Goal: Task Accomplishment & Management: Manage account settings

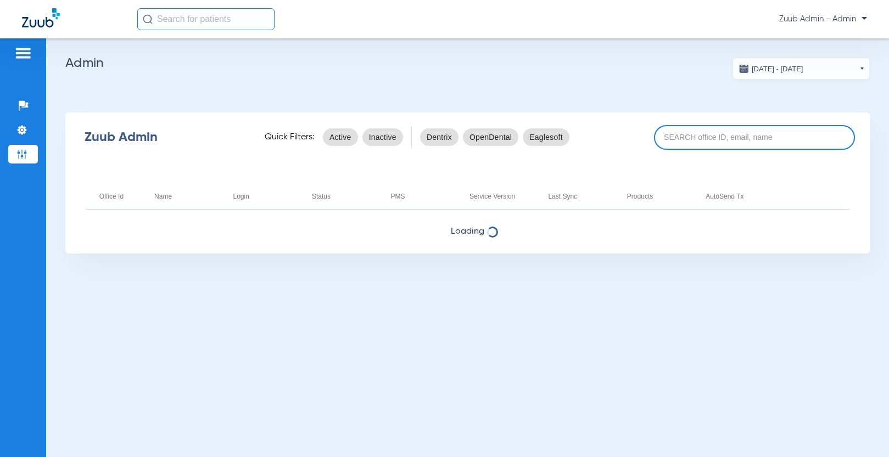
click at [672, 133] on input at bounding box center [754, 137] width 201 height 25
paste input "17006620"
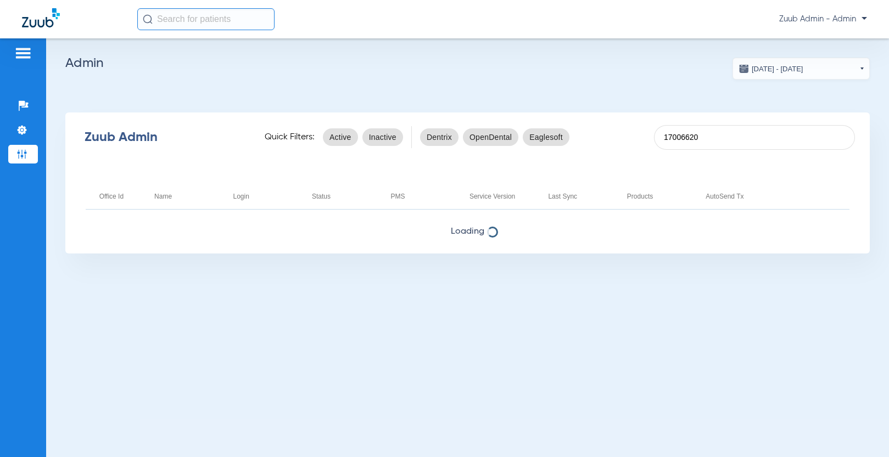
type input "17006620"
click at [208, 21] on input "text" at bounding box center [205, 19] width 137 height 22
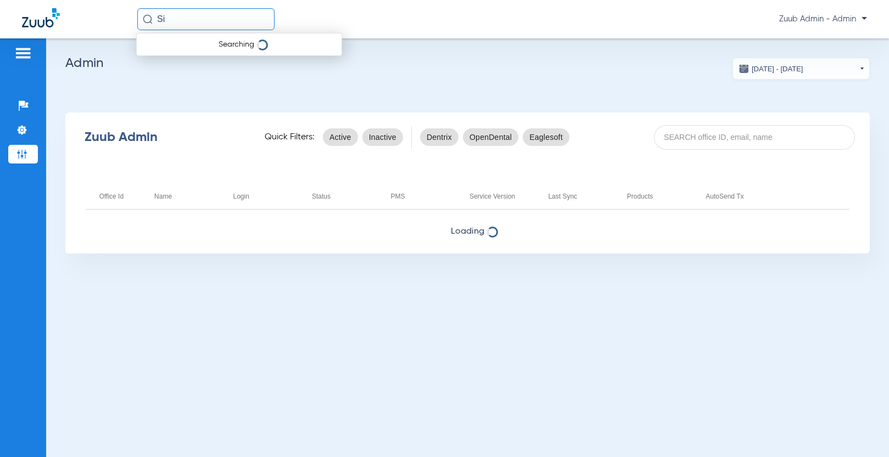
type input "S"
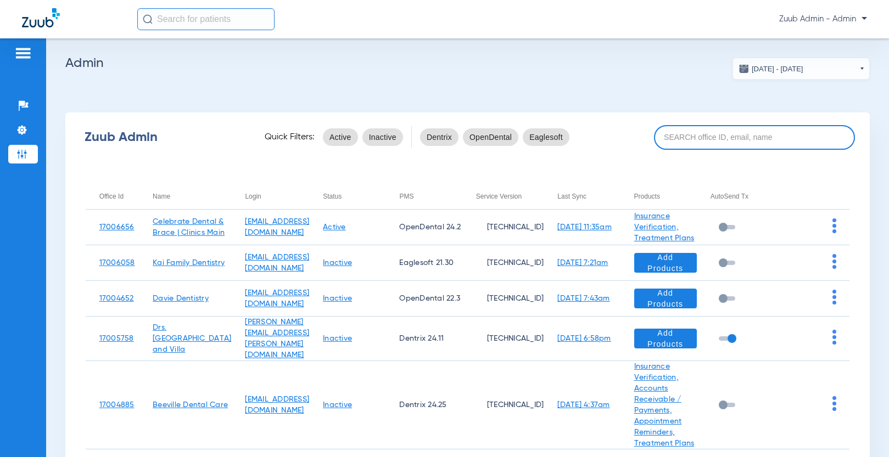
click at [692, 136] on input at bounding box center [754, 137] width 201 height 25
paste input "17006620"
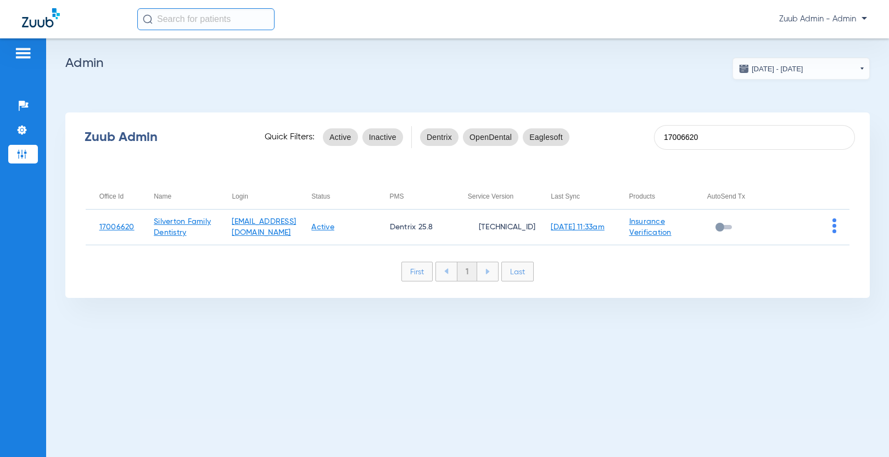
type input "17006620"
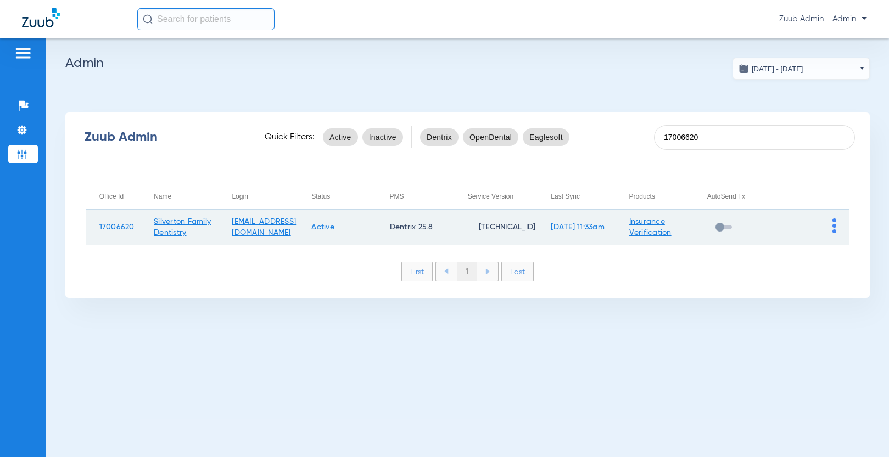
click at [834, 225] on img at bounding box center [834, 225] width 4 height 15
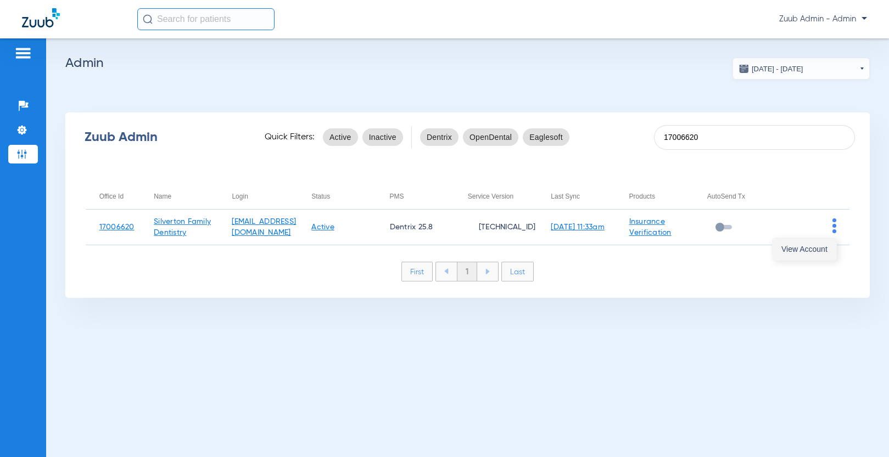
click at [818, 245] on span "View Account" at bounding box center [804, 249] width 46 height 8
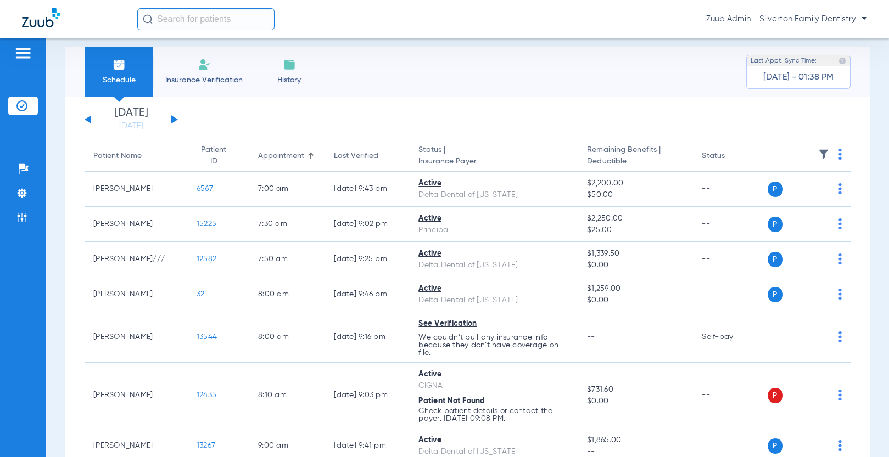
scroll to position [12, 0]
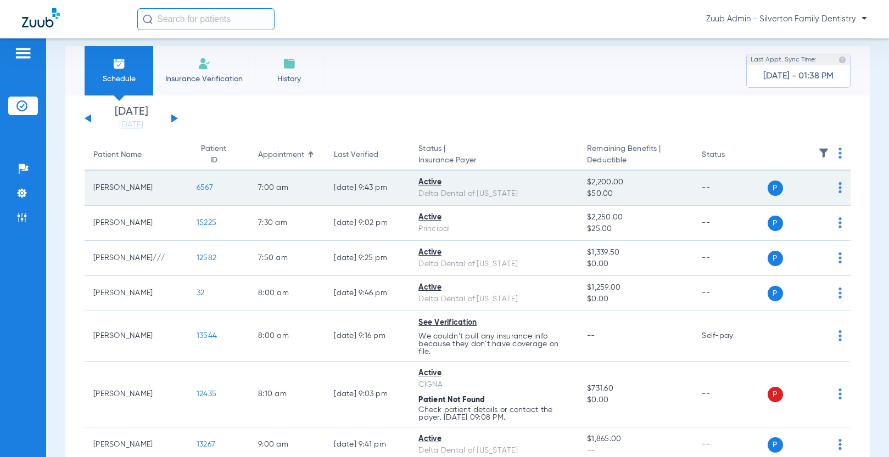
click at [200, 183] on td "6567" at bounding box center [218, 188] width 61 height 35
click at [197, 186] on span "6567" at bounding box center [204, 188] width 16 height 8
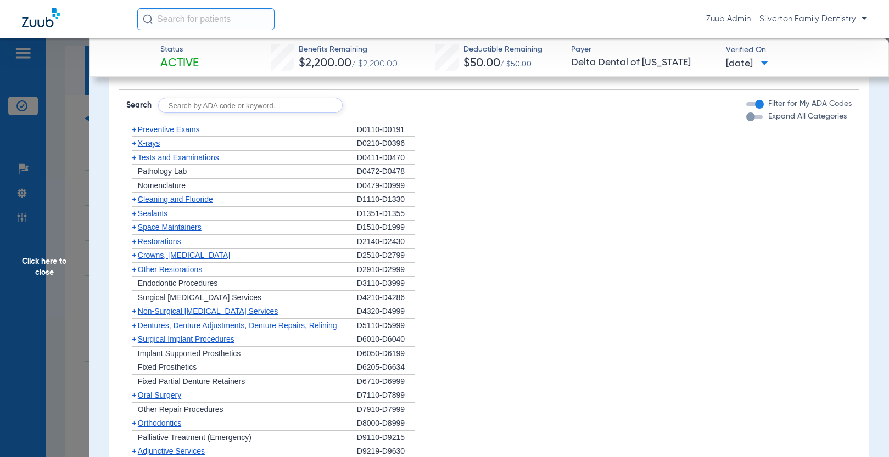
scroll to position [670, 0]
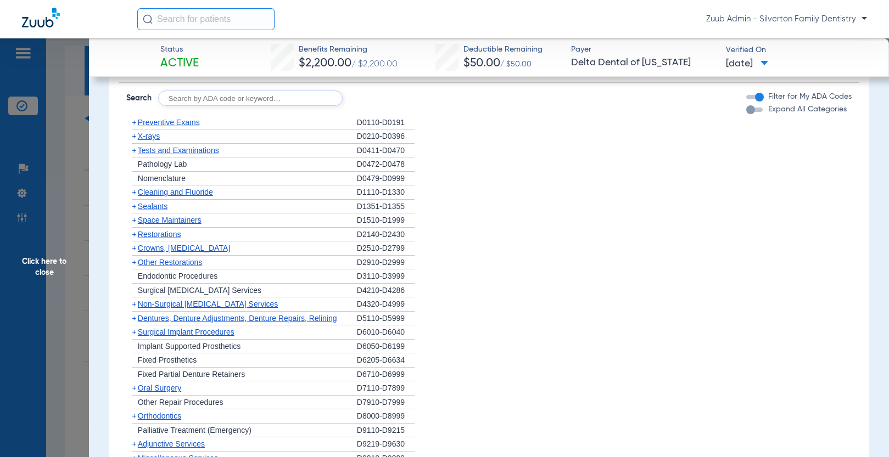
click at [189, 122] on span "Preventive Exams" at bounding box center [169, 122] width 62 height 9
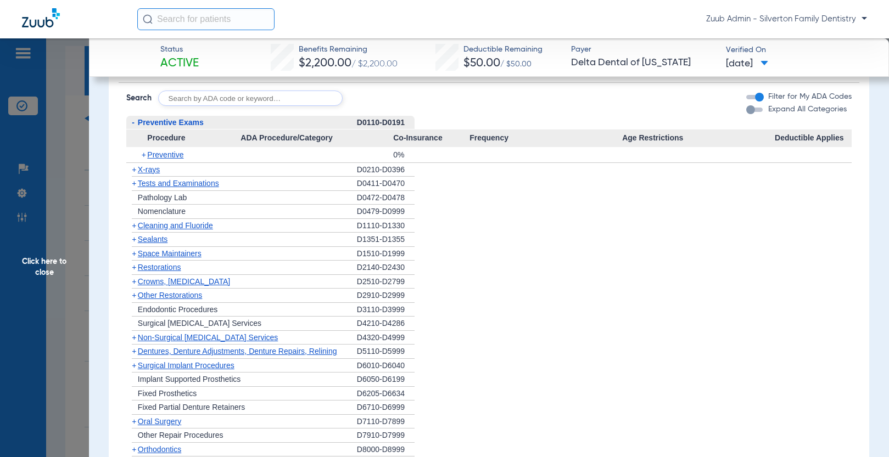
scroll to position [672, 0]
click at [162, 155] on span "Preventive" at bounding box center [165, 153] width 36 height 9
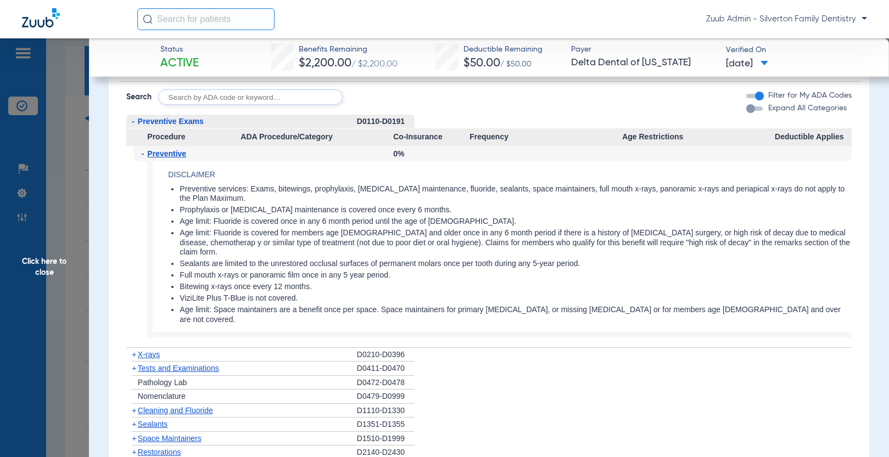
drag, startPoint x: 151, startPoint y: 336, endPoint x: 242, endPoint y: 305, distance: 96.3
click at [151, 350] on span "X-rays" at bounding box center [149, 354] width 22 height 9
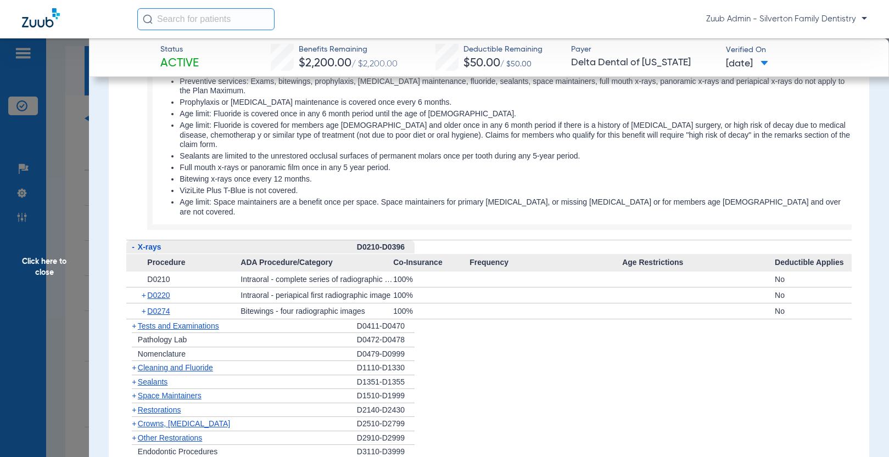
scroll to position [779, 0]
click at [33, 268] on span "Click here to close" at bounding box center [44, 266] width 89 height 457
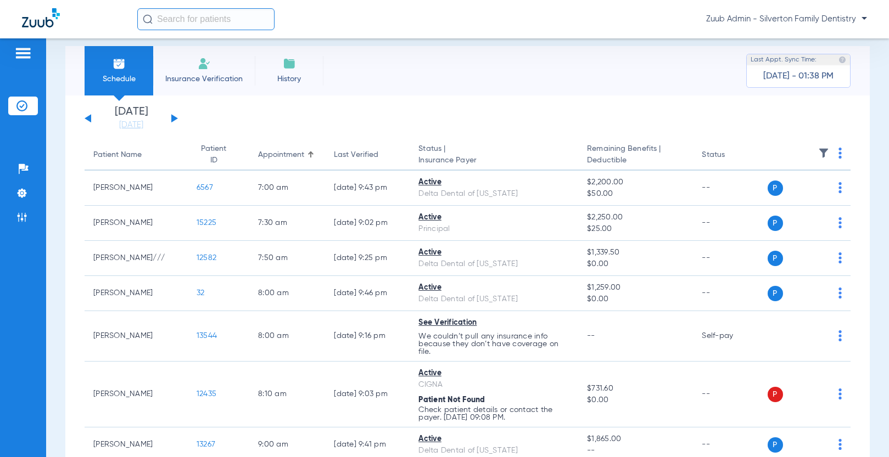
click at [26, 181] on ul "Help Center Settings Admin" at bounding box center [23, 199] width 30 height 78
click at [25, 191] on img at bounding box center [21, 193] width 11 height 11
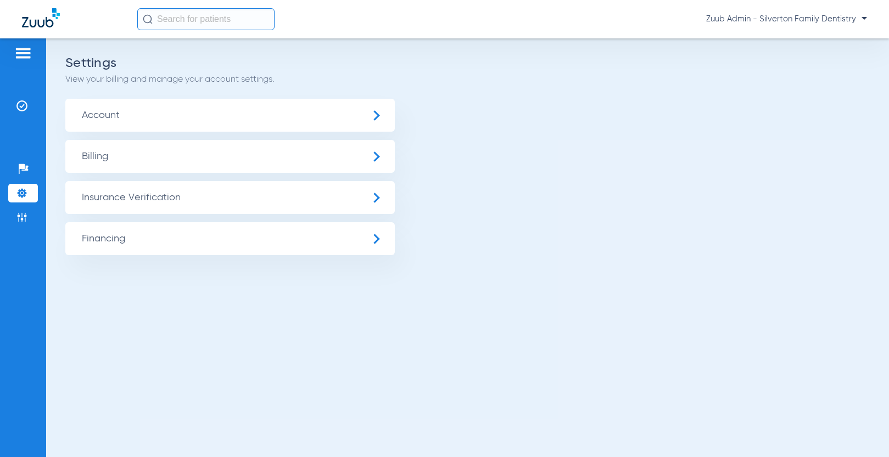
click at [153, 195] on span "Insurance Verification" at bounding box center [229, 197] width 329 height 33
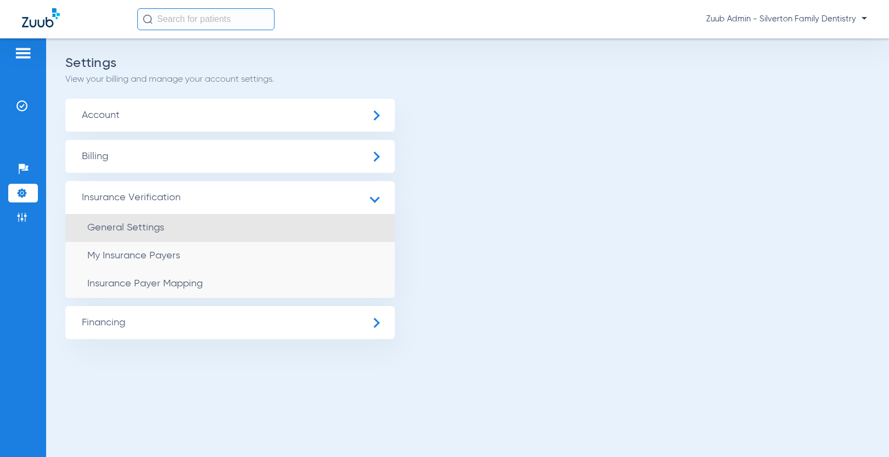
click at [160, 236] on li "General Settings" at bounding box center [229, 228] width 329 height 28
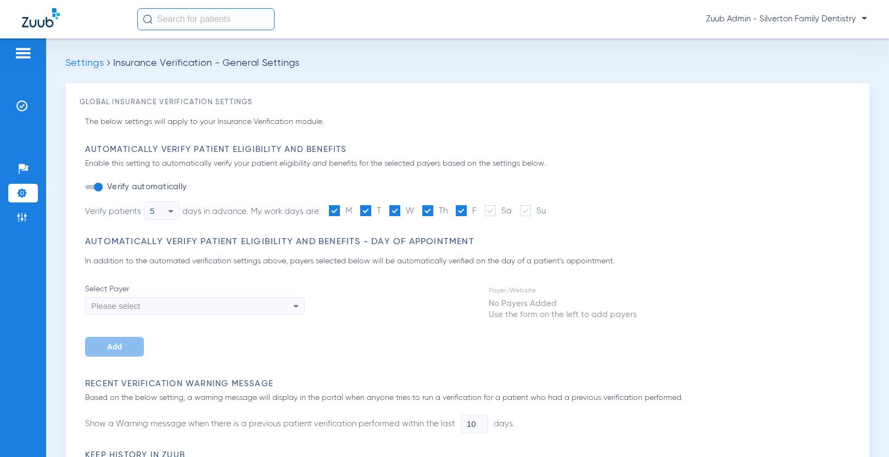
click at [22, 186] on li "Settings" at bounding box center [23, 193] width 30 height 19
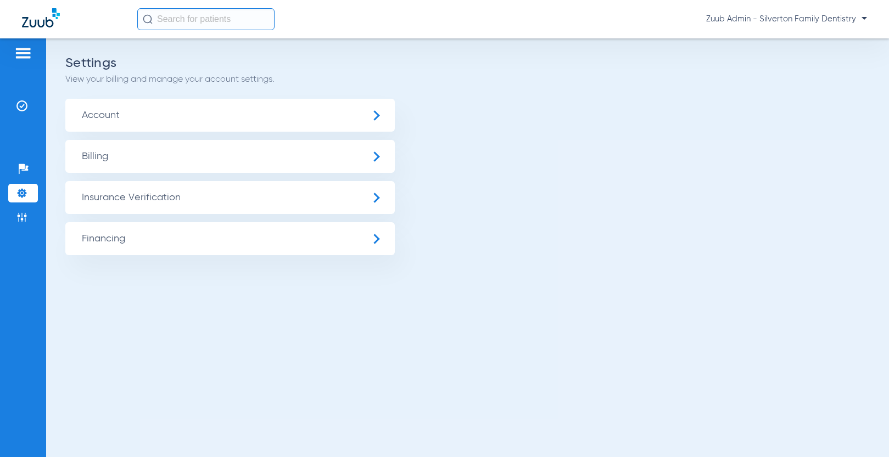
click at [119, 202] on span "Insurance Verification" at bounding box center [229, 197] width 329 height 33
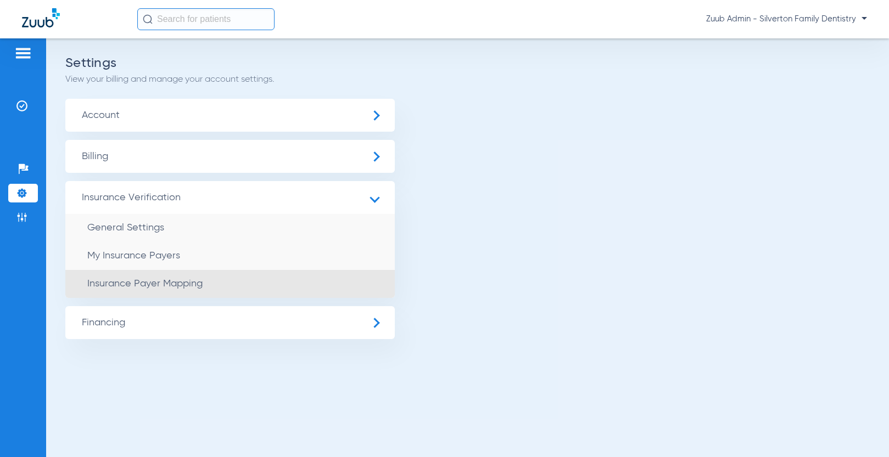
click at [168, 281] on span "Insurance Payer Mapping" at bounding box center [144, 284] width 115 height 10
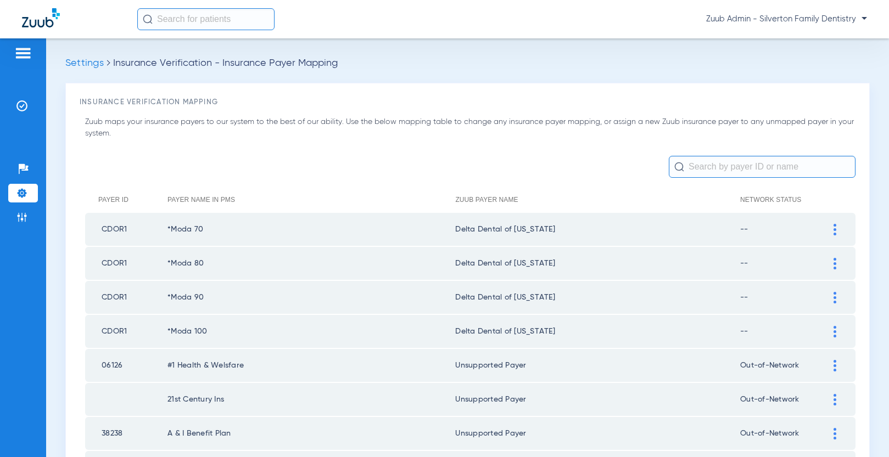
click at [834, 229] on img at bounding box center [834, 230] width 3 height 12
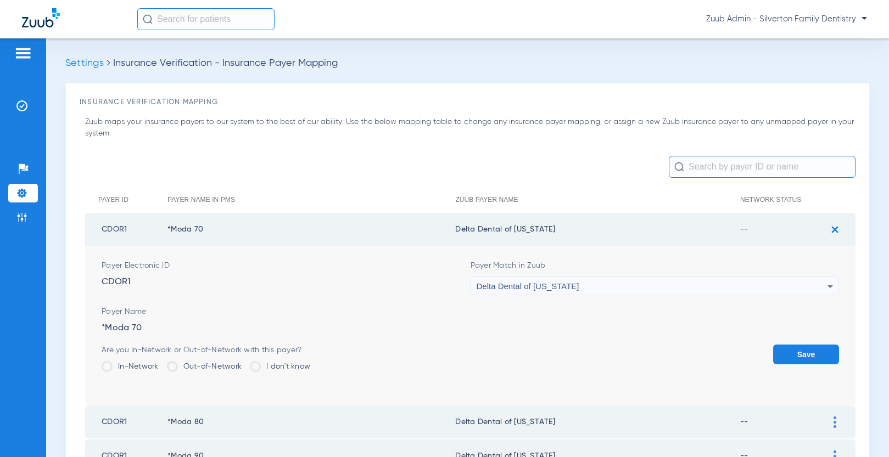
click at [806, 279] on div "Delta Dental of [US_STATE]" at bounding box center [651, 286] width 351 height 19
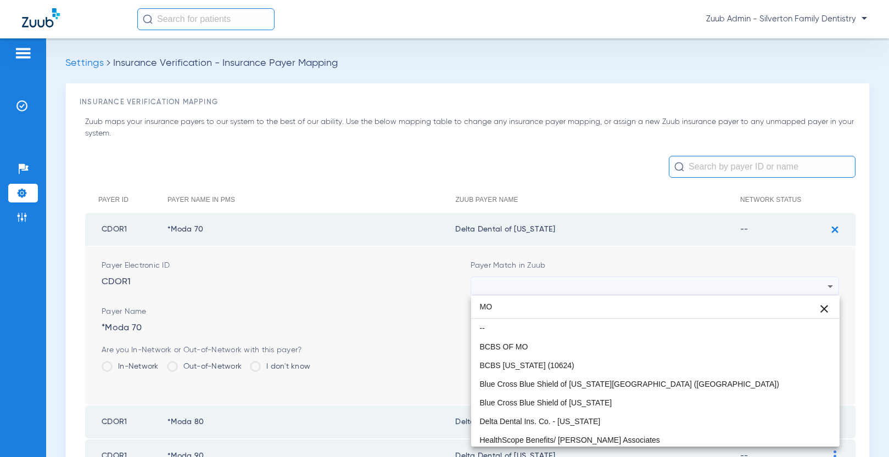
type input "M"
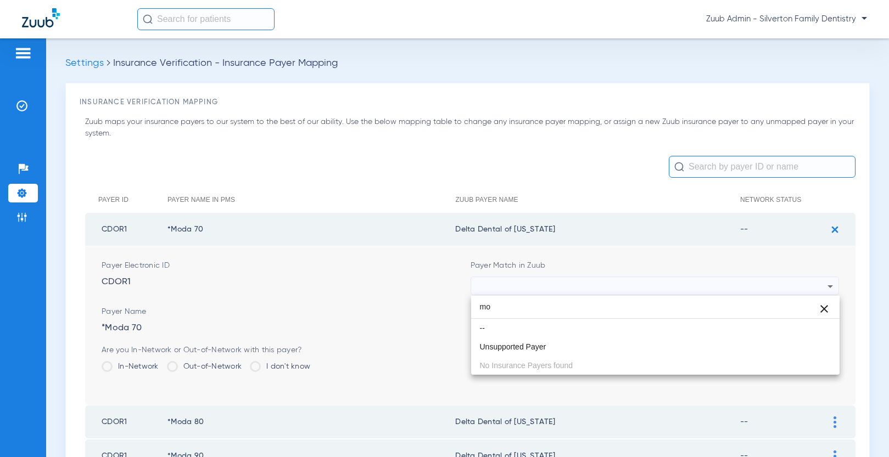
type input "m"
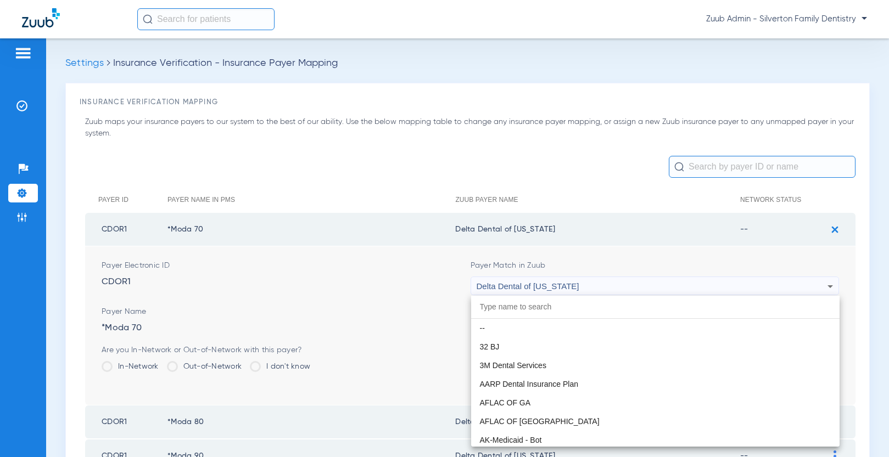
click at [364, 267] on div at bounding box center [444, 228] width 889 height 457
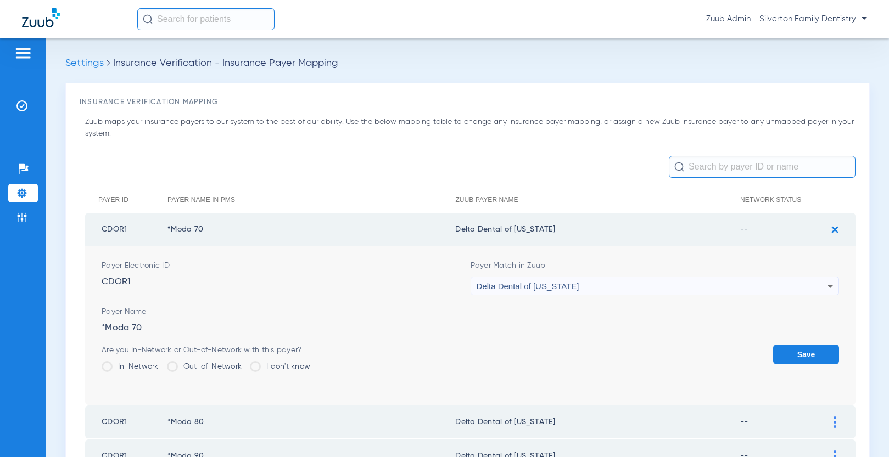
click at [20, 189] on img at bounding box center [21, 193] width 11 height 11
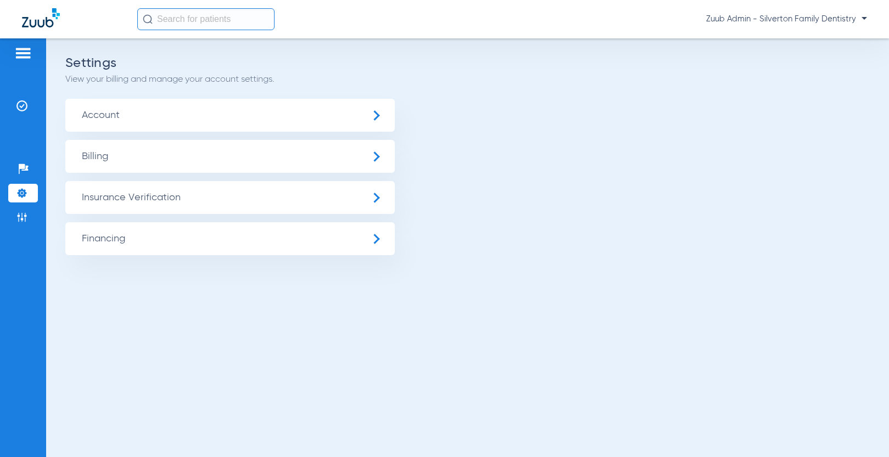
click at [86, 194] on span "Insurance Verification" at bounding box center [229, 197] width 329 height 33
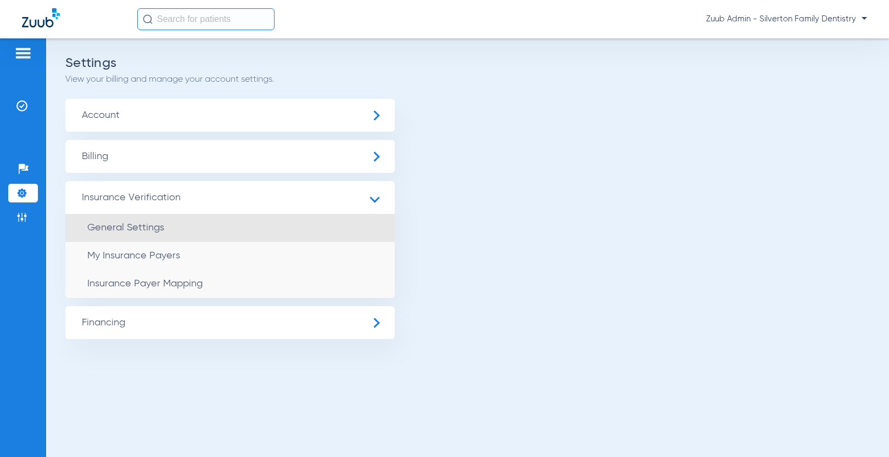
click at [138, 229] on span "General Settings" at bounding box center [125, 228] width 77 height 10
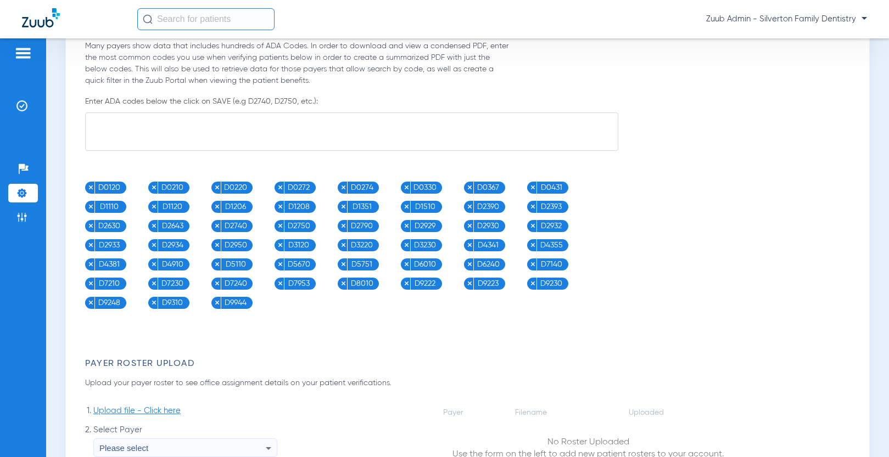
scroll to position [816, 0]
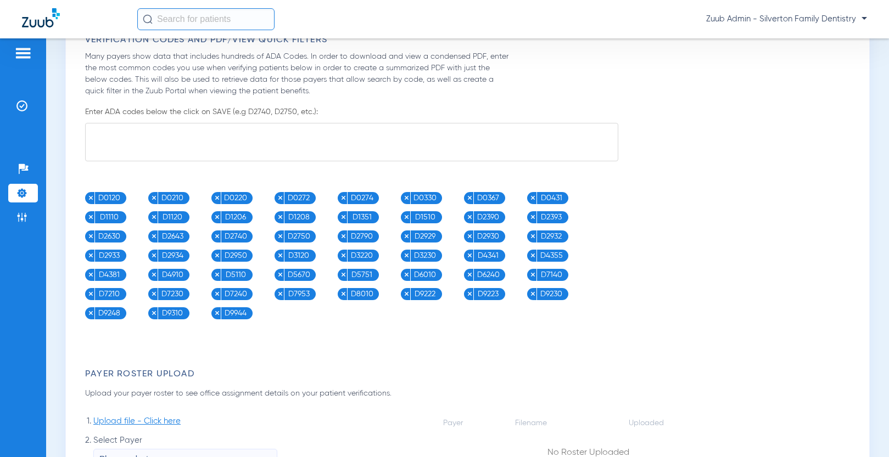
click at [222, 143] on textarea at bounding box center [351, 142] width 533 height 38
paste textarea "D0330"
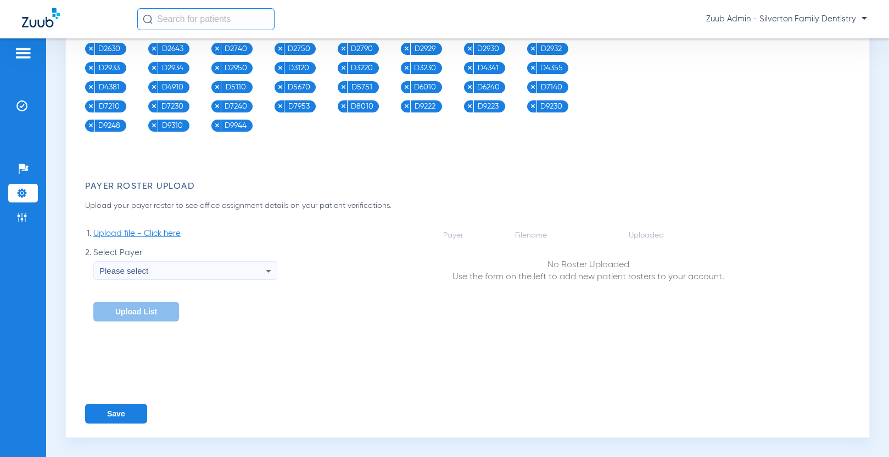
type textarea "D0330"
click at [115, 405] on button "Save" at bounding box center [116, 414] width 62 height 20
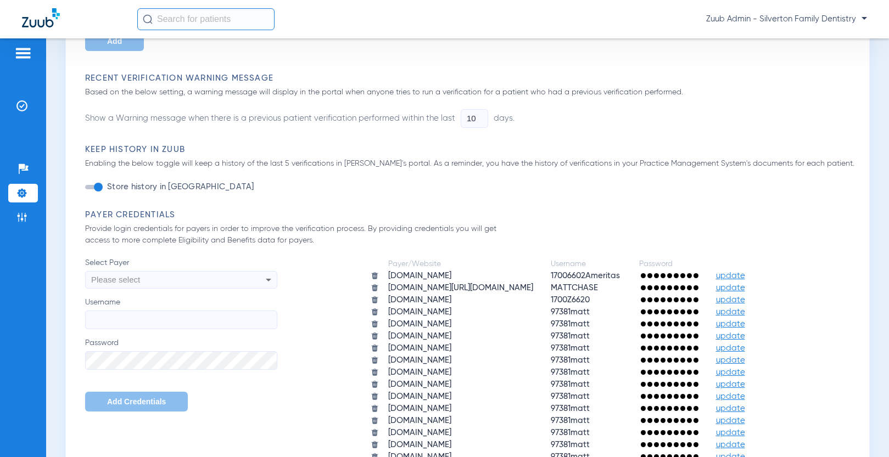
scroll to position [0, 0]
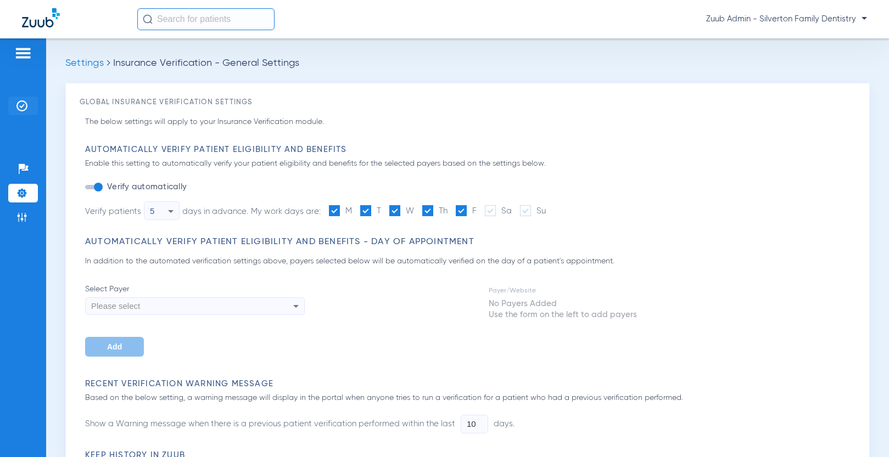
click at [26, 106] on img at bounding box center [21, 105] width 11 height 11
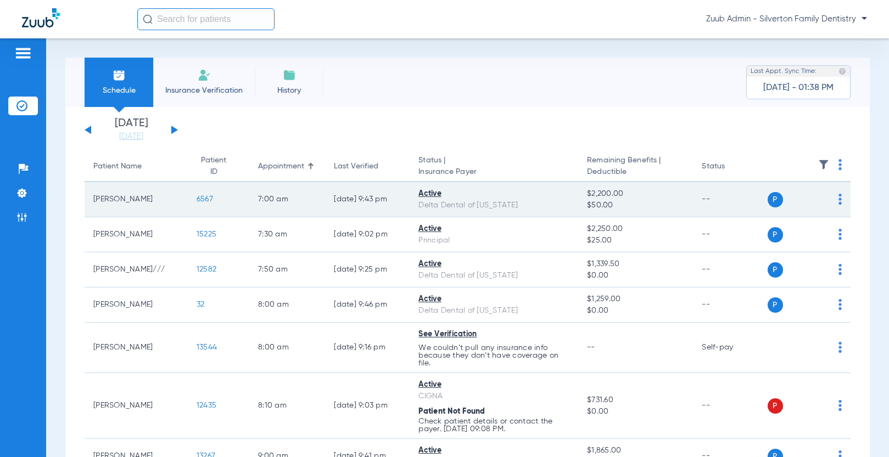
click at [196, 198] on span "6567" at bounding box center [204, 199] width 16 height 8
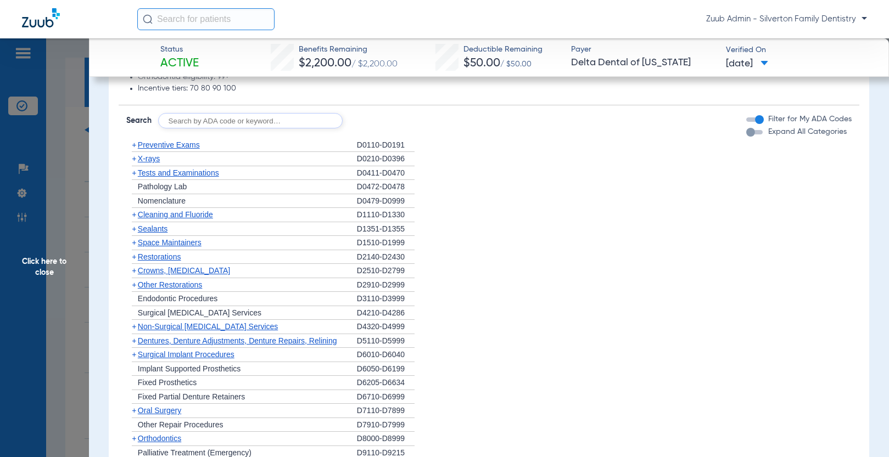
scroll to position [652, 0]
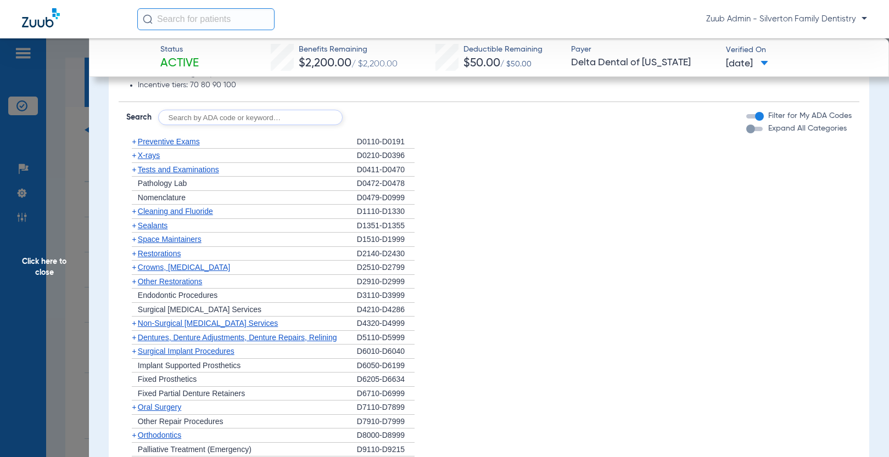
click at [167, 139] on span "Preventive Exams" at bounding box center [169, 141] width 62 height 9
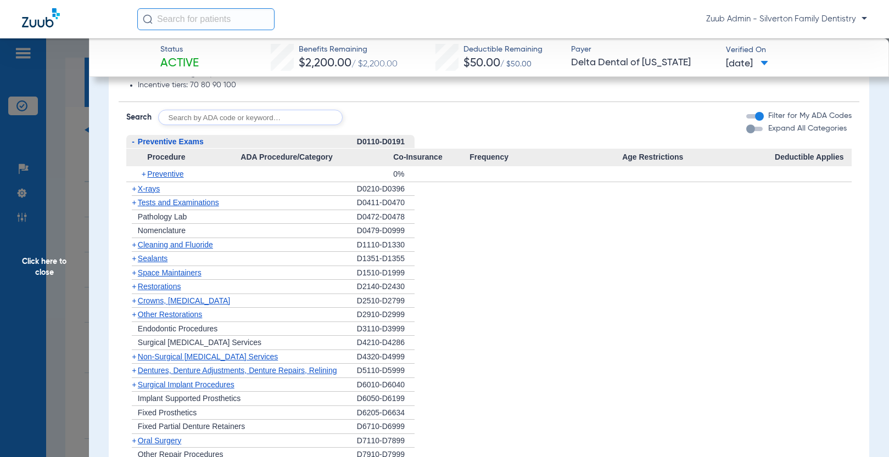
click at [150, 193] on span "X-rays" at bounding box center [149, 188] width 22 height 9
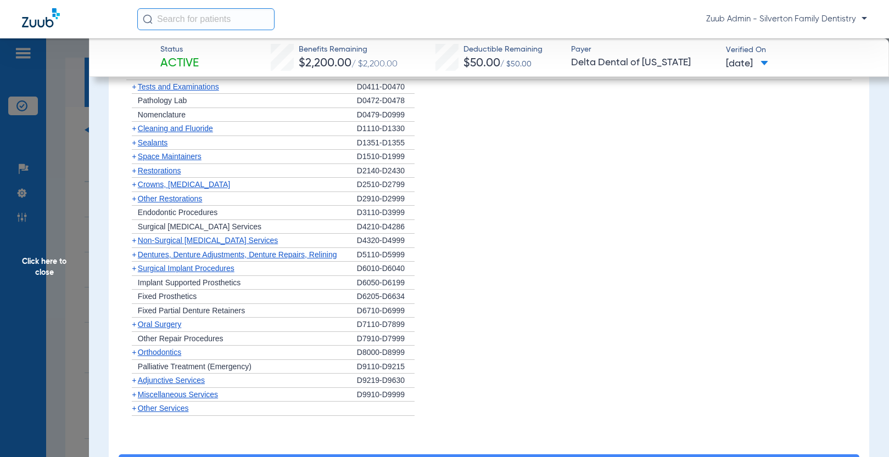
scroll to position [837, 0]
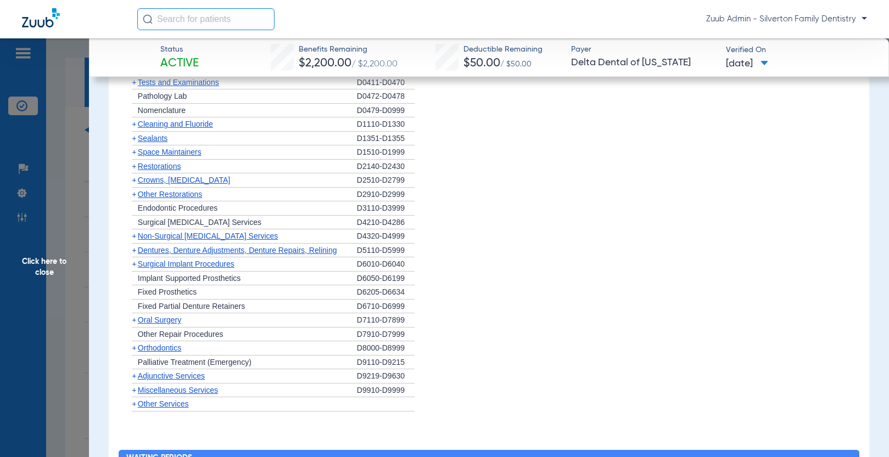
click at [188, 377] on span "Adjunctive Services" at bounding box center [171, 376] width 67 height 9
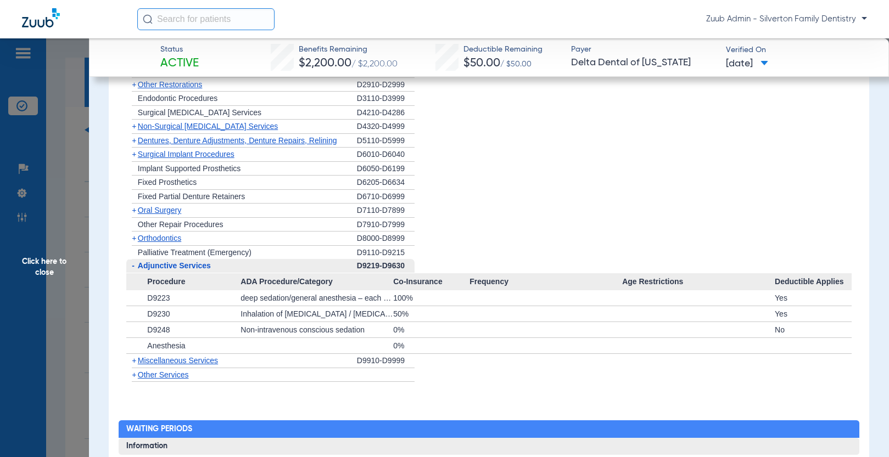
scroll to position [949, 0]
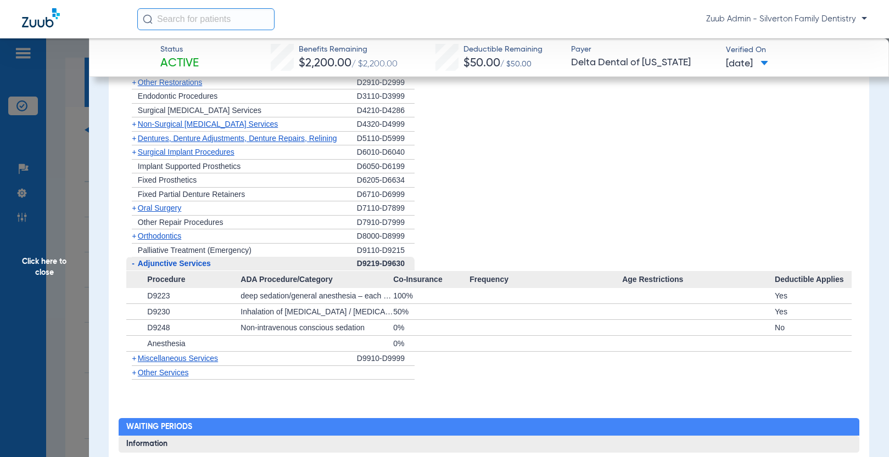
click at [156, 372] on span "Other Services" at bounding box center [163, 372] width 51 height 9
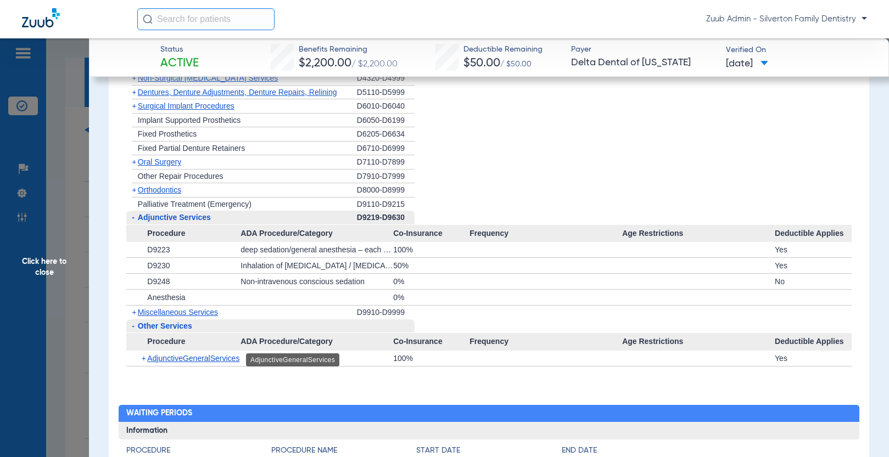
click at [200, 359] on span "AdjunctiveGeneralServices" at bounding box center [193, 358] width 92 height 9
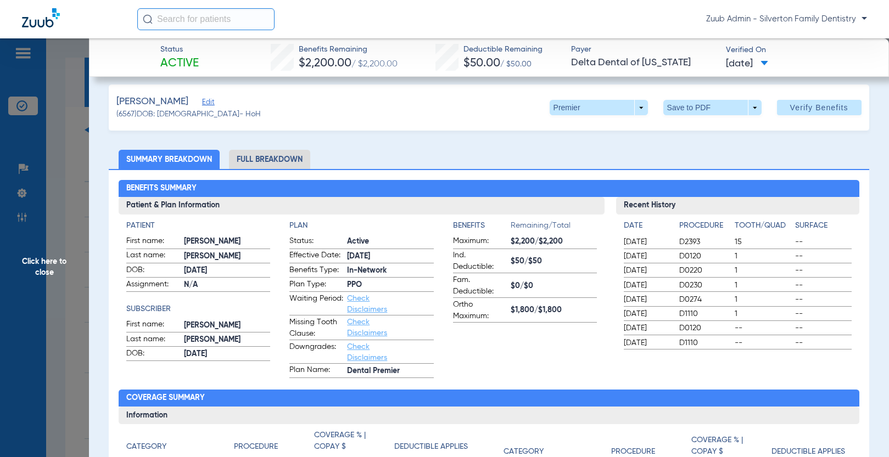
scroll to position [0, 0]
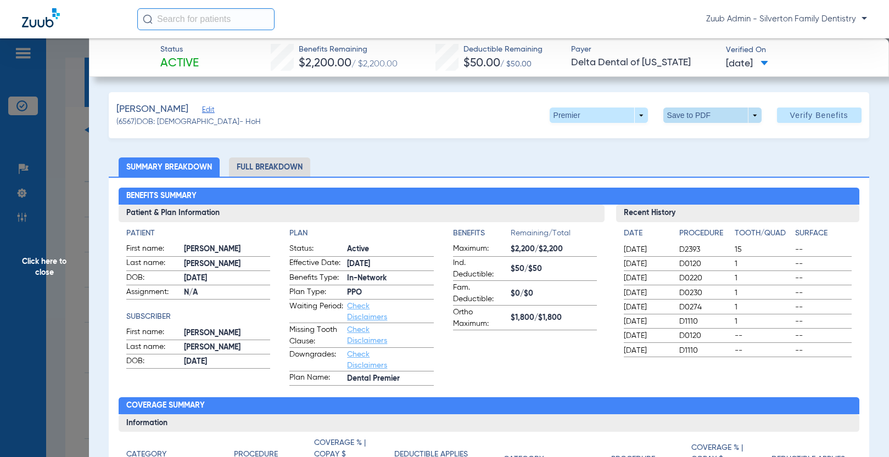
click at [698, 115] on span at bounding box center [712, 115] width 98 height 15
click at [696, 138] on span "Save to PDF" at bounding box center [715, 137] width 43 height 8
